Goal: Task Accomplishment & Management: Manage account settings

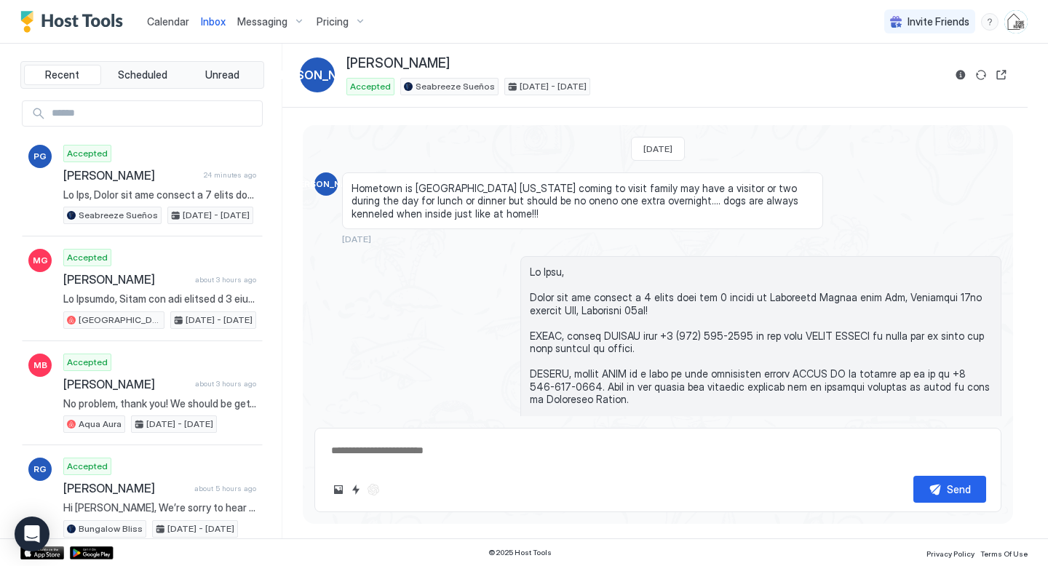
scroll to position [2251, 0]
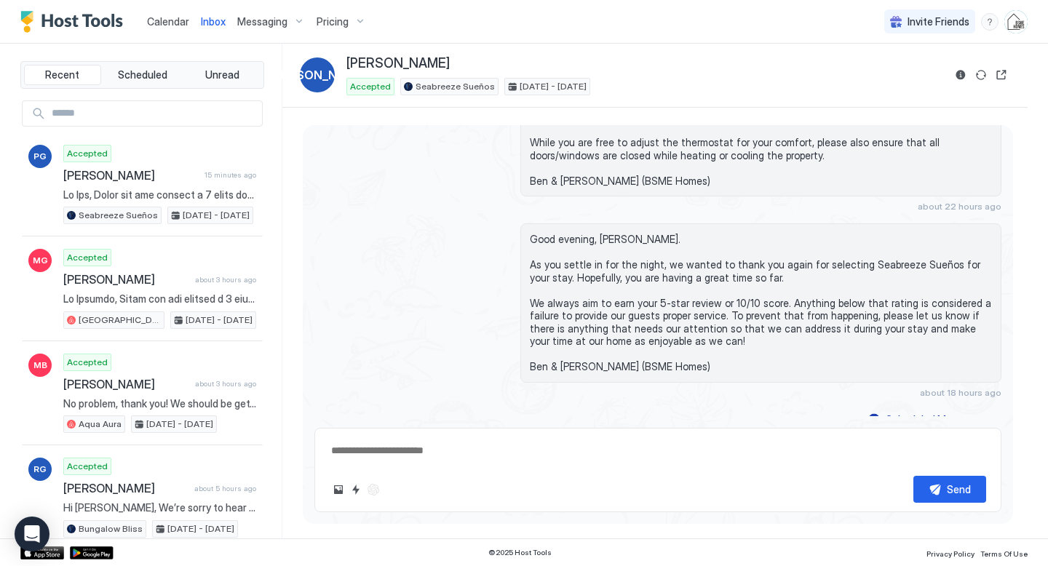
click at [156, 14] on link "Calendar" at bounding box center [168, 21] width 42 height 15
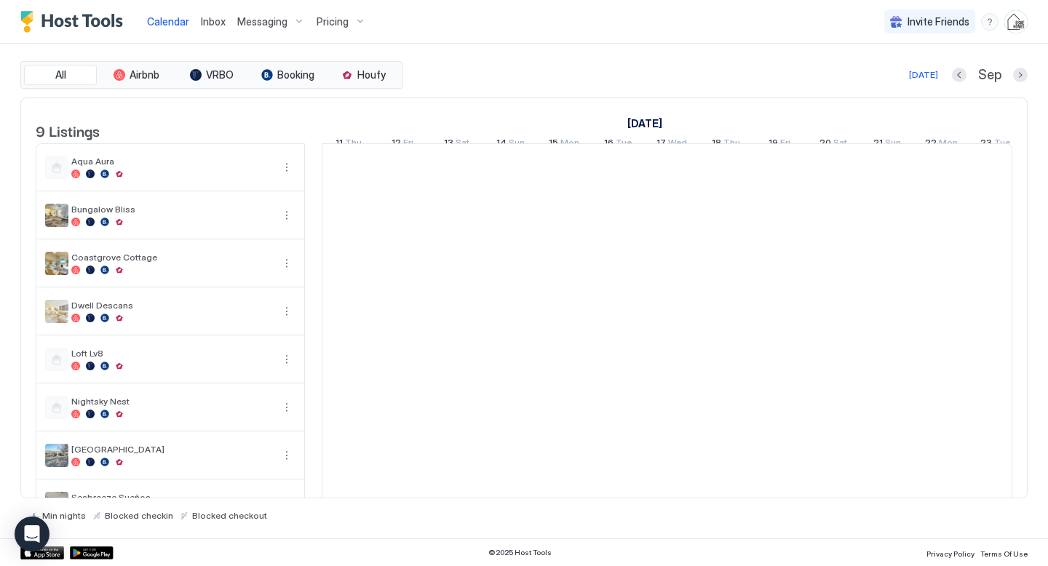
scroll to position [0, 808]
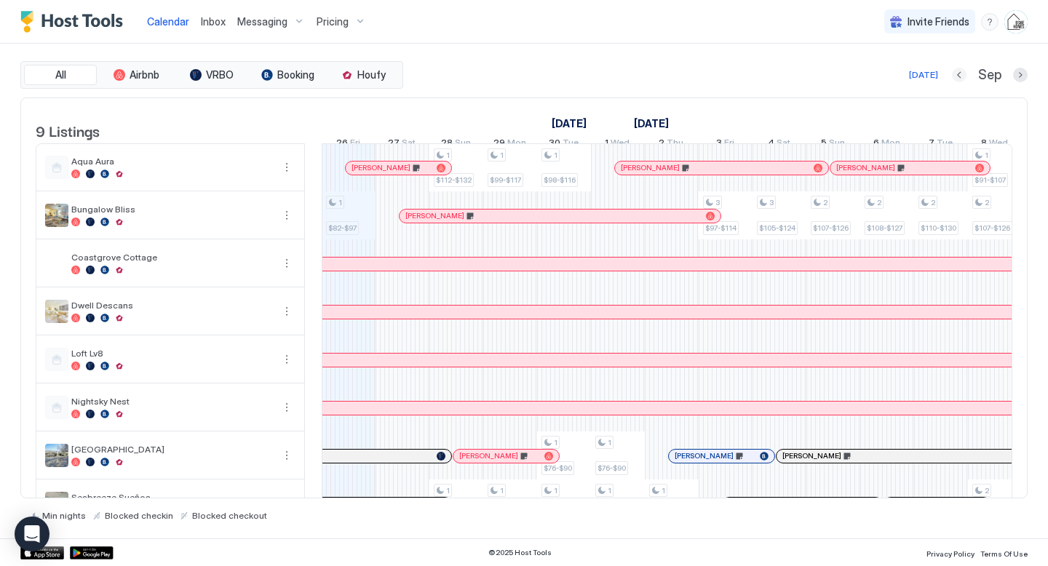
click at [962, 70] on button "Previous month" at bounding box center [958, 75] width 15 height 15
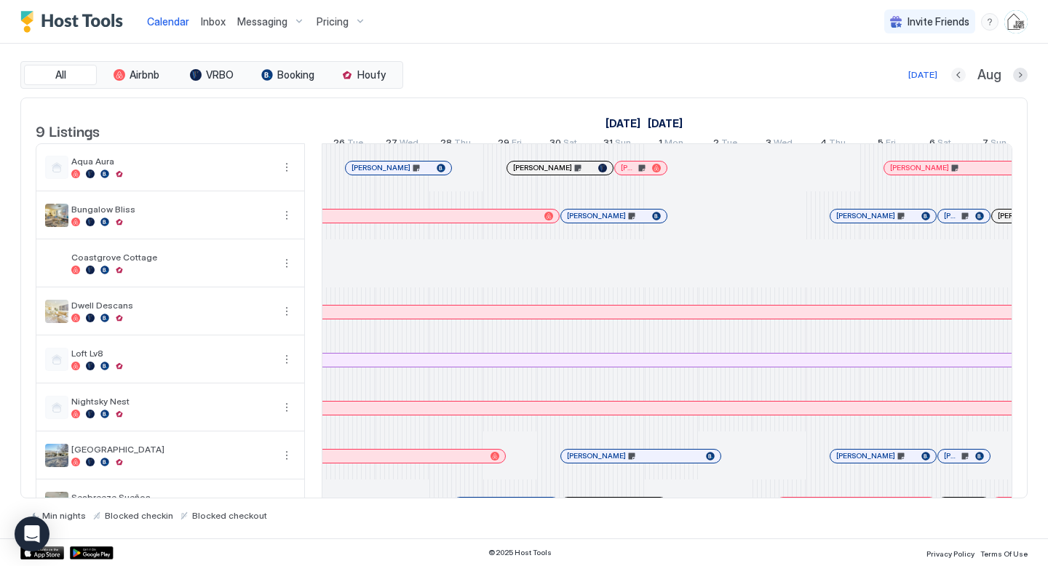
click at [962, 70] on button "Previous month" at bounding box center [958, 75] width 15 height 15
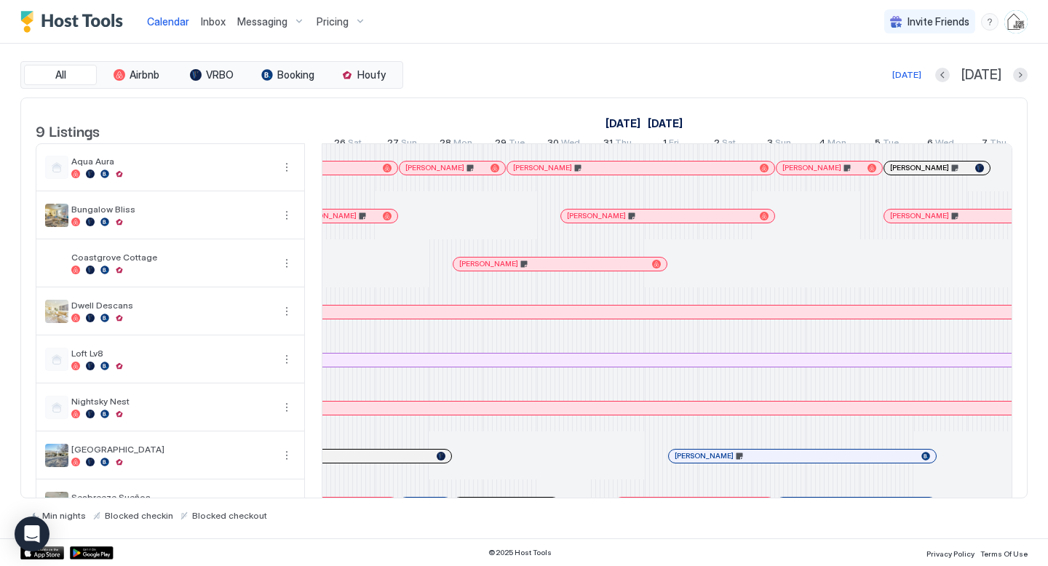
click at [1011, 76] on div "[DATE]" at bounding box center [981, 75] width 92 height 17
click at [1020, 79] on button "Next month" at bounding box center [1020, 75] width 15 height 15
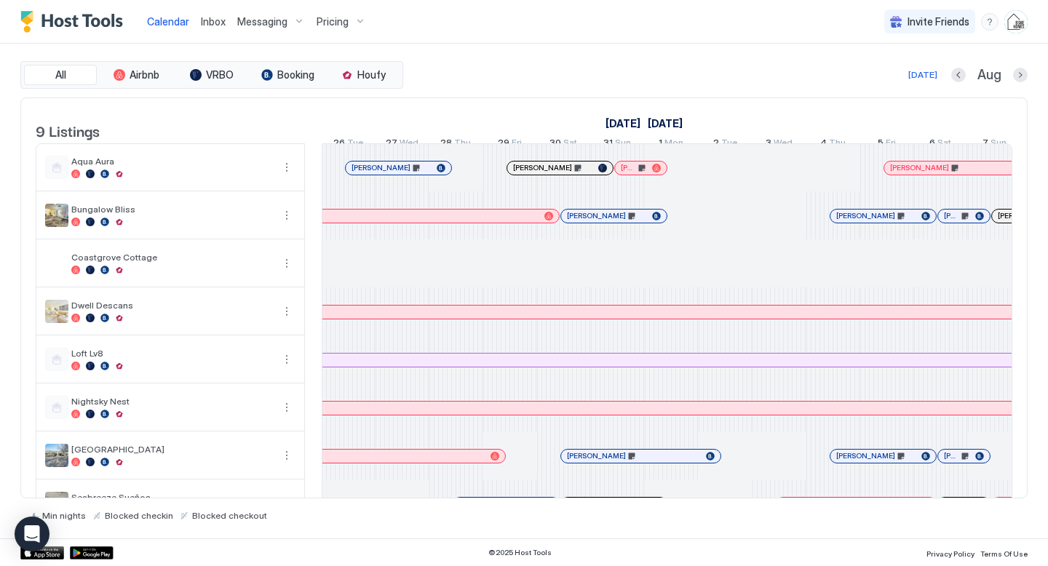
click at [666, 462] on div at bounding box center [666, 456] width 12 height 12
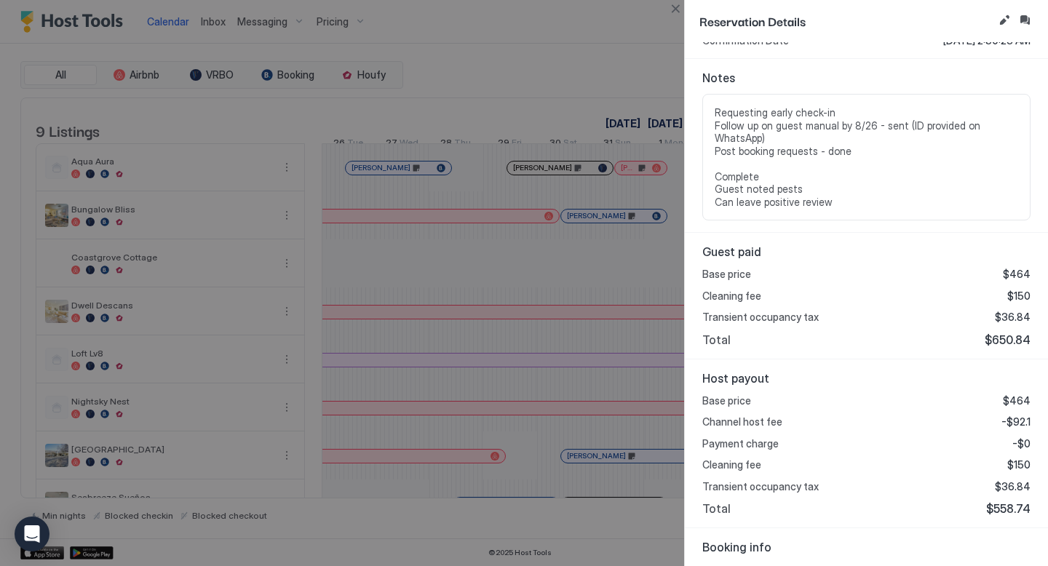
scroll to position [348, 0]
